Goal: Task Accomplishment & Management: Manage account settings

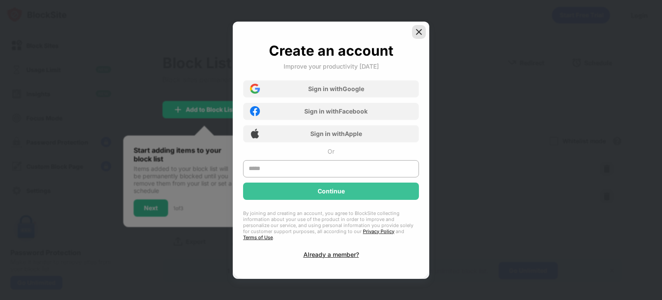
click at [423, 32] on img at bounding box center [419, 32] width 9 height 9
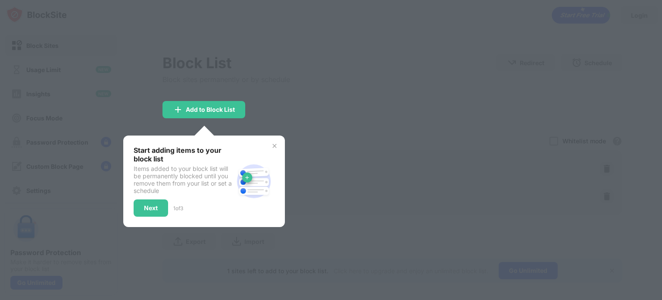
click at [523, 20] on div at bounding box center [331, 150] width 662 height 300
drag, startPoint x: 237, startPoint y: 112, endPoint x: 255, endPoint y: 106, distance: 19.1
click at [238, 112] on div "Add to Block List" at bounding box center [204, 109] width 83 height 17
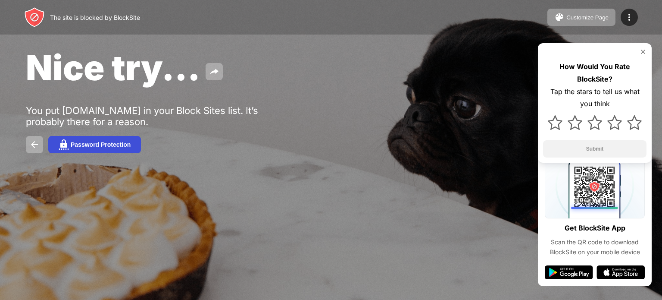
click at [94, 143] on div "Password Protection" at bounding box center [101, 144] width 60 height 7
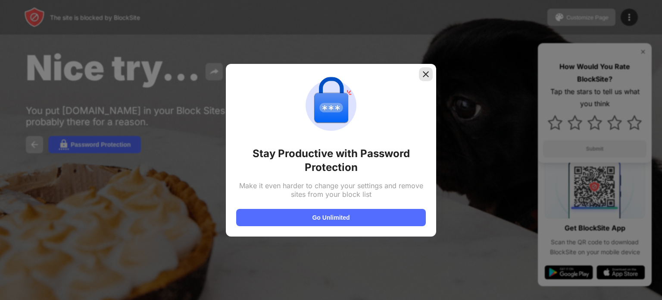
click at [429, 72] on img at bounding box center [426, 74] width 9 height 9
